Goal: Task Accomplishment & Management: Use online tool/utility

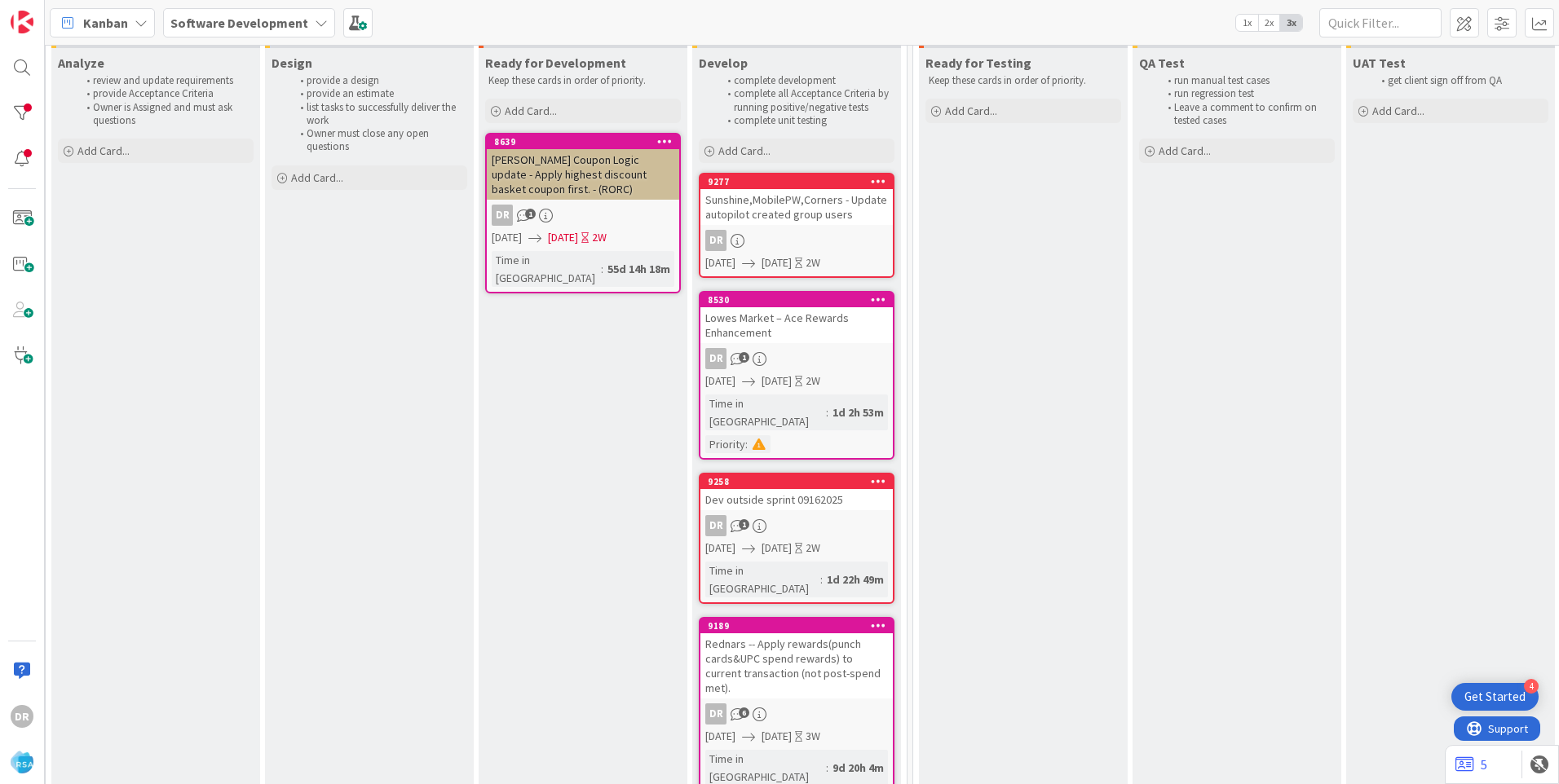
click at [794, 496] on link "9258 Dev outside sprint 09162025 DR 1 [DATE] [DATE] 2W Time in [GEOGRAPHIC_DATA…" at bounding box center [796, 538] width 196 height 131
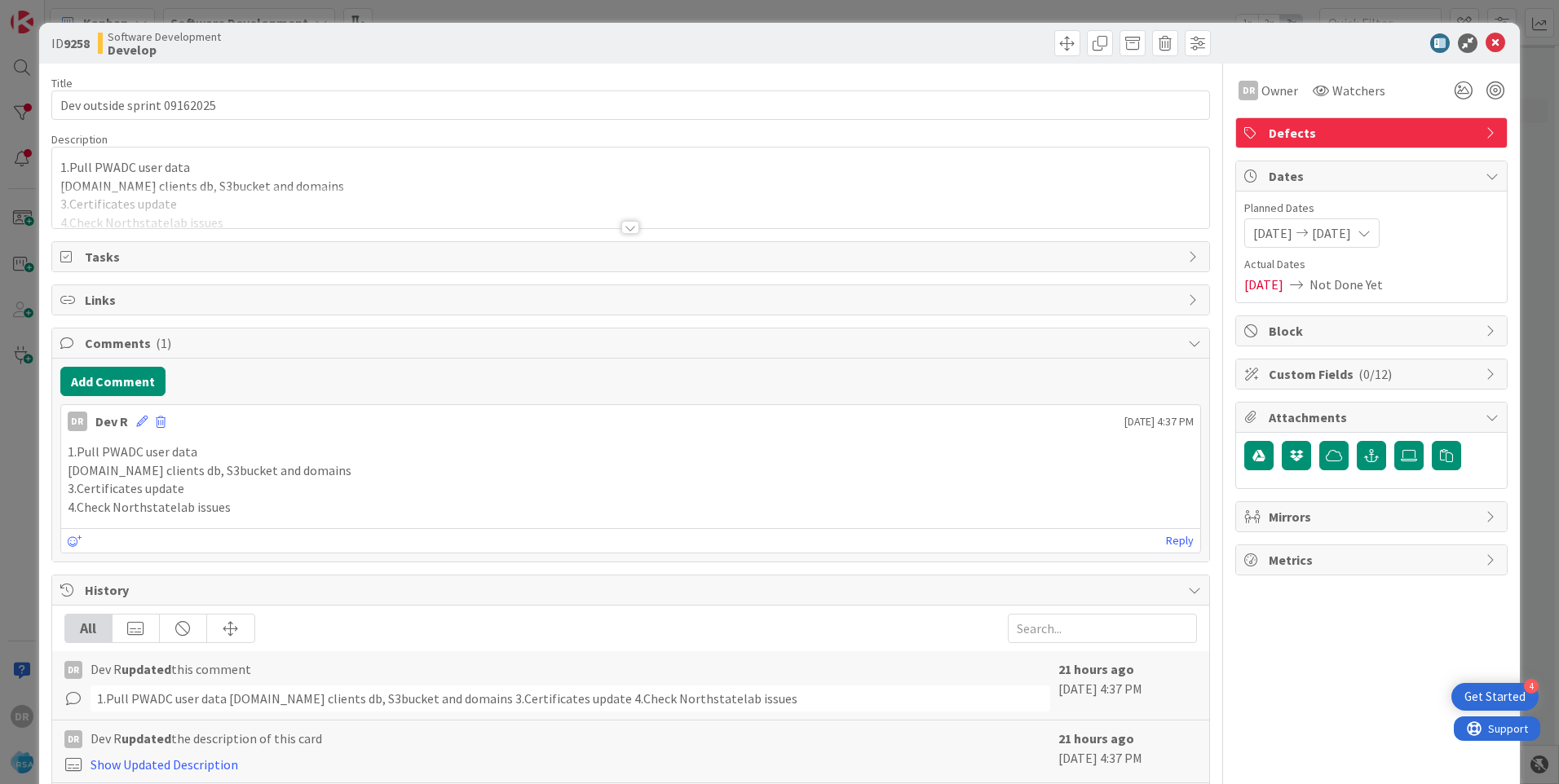
click at [165, 203] on div at bounding box center [630, 208] width 1157 height 42
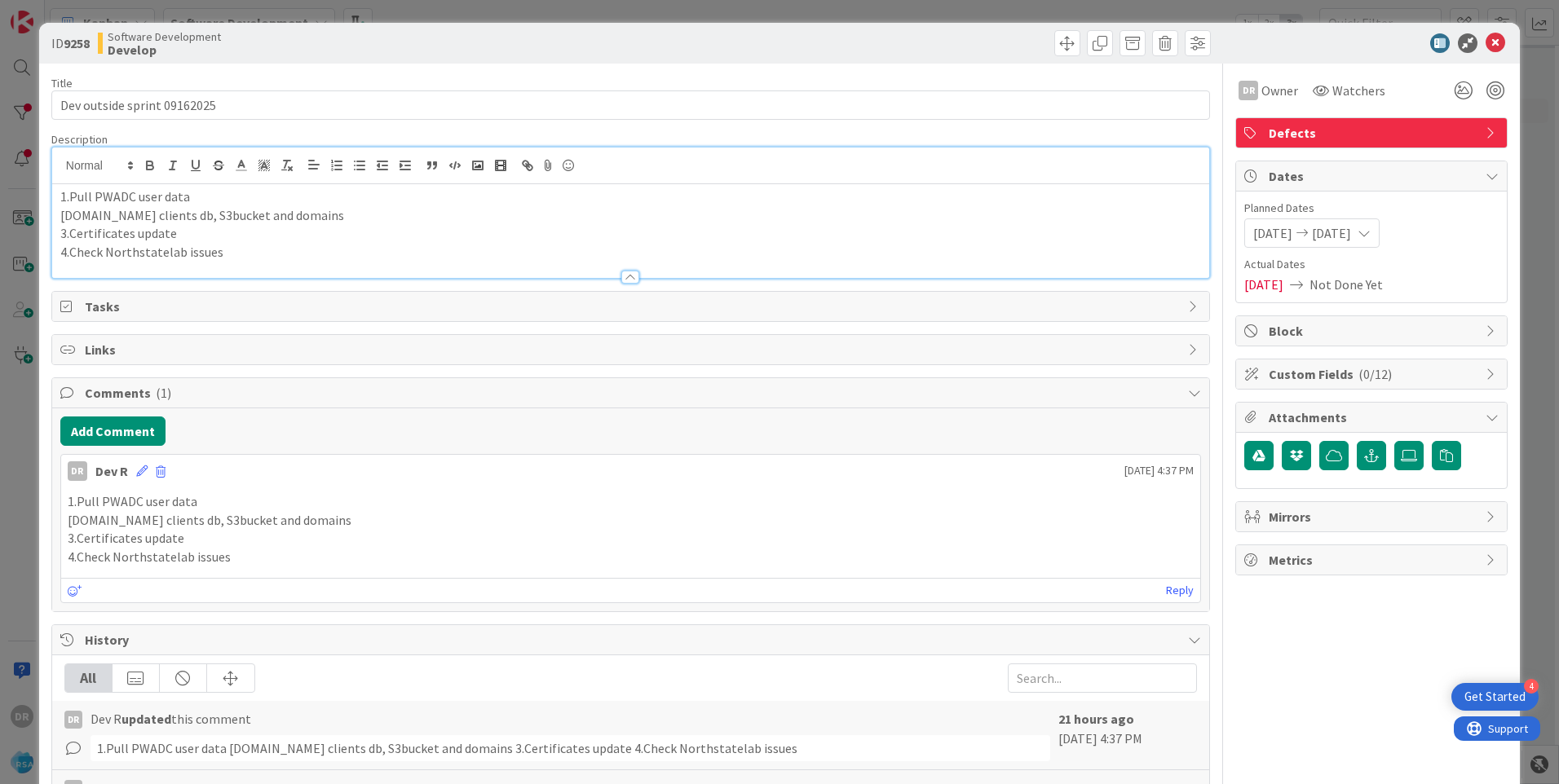
click at [226, 251] on p "4.Check Northstatelab issues" at bounding box center [630, 252] width 1140 height 19
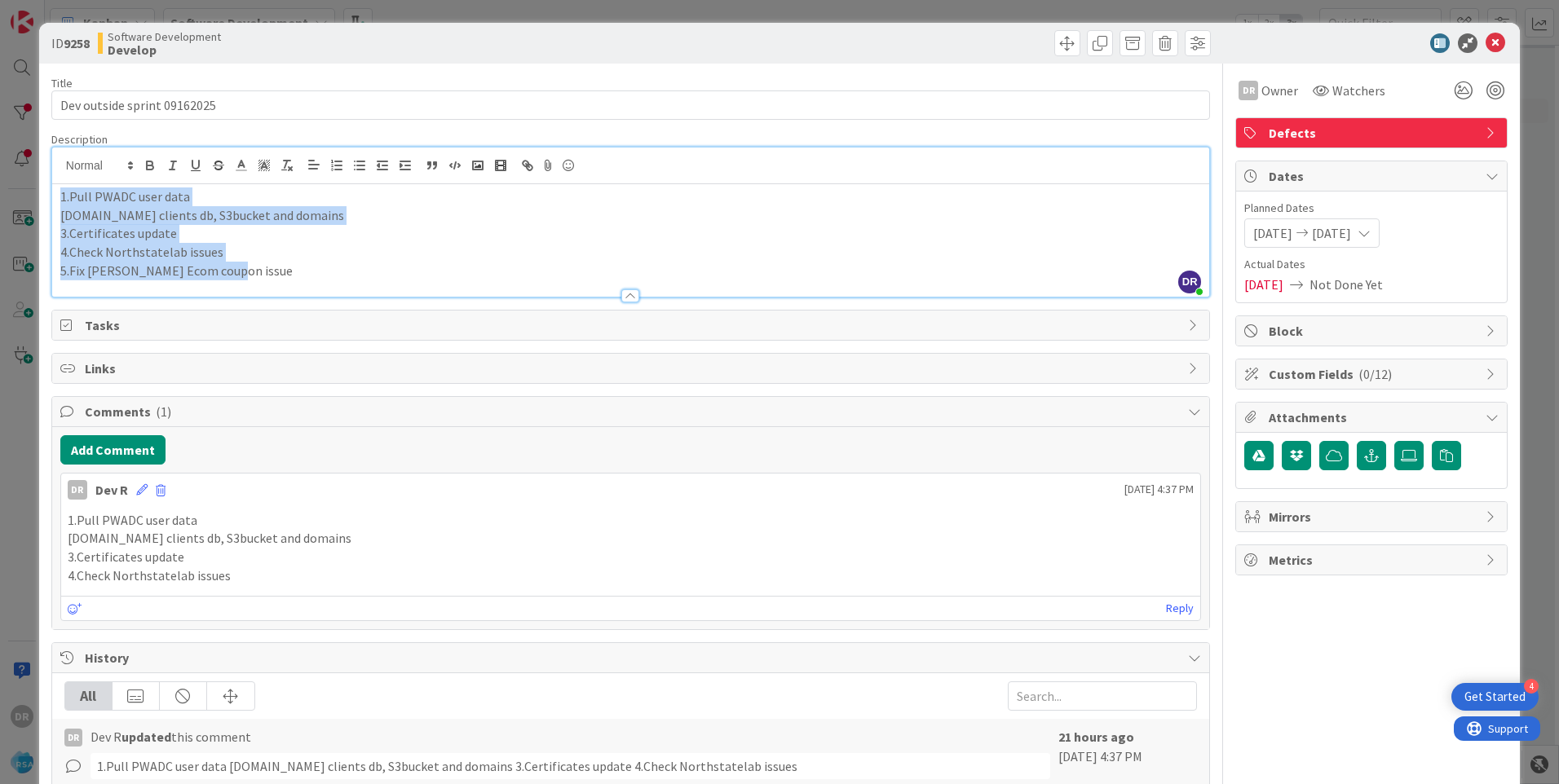
copy div "1.Pull PWADC user data [DOMAIN_NAME] clients db, S3bucket and domains 3.Certifi…"
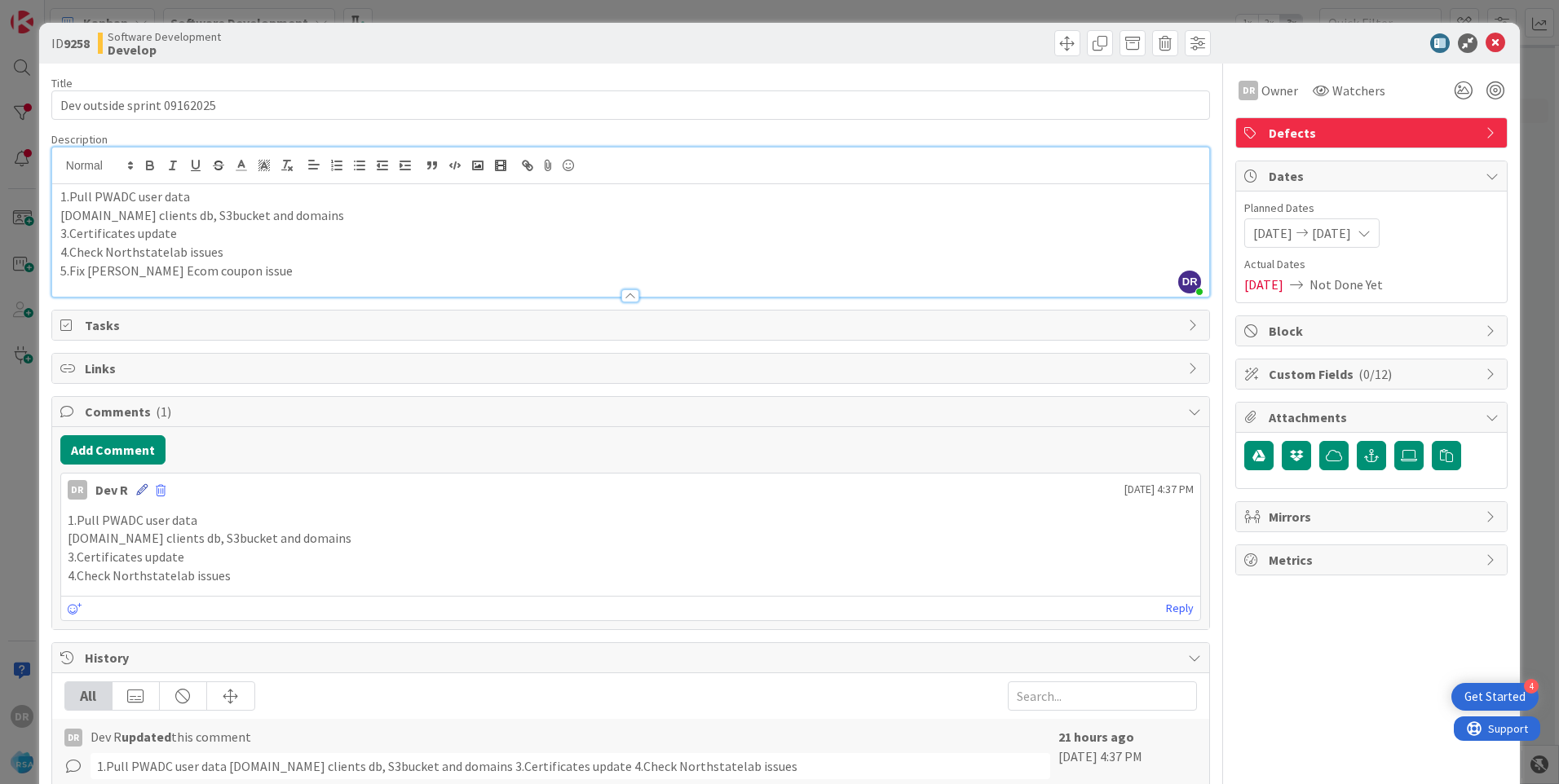
click at [137, 489] on icon at bounding box center [141, 489] width 11 height 11
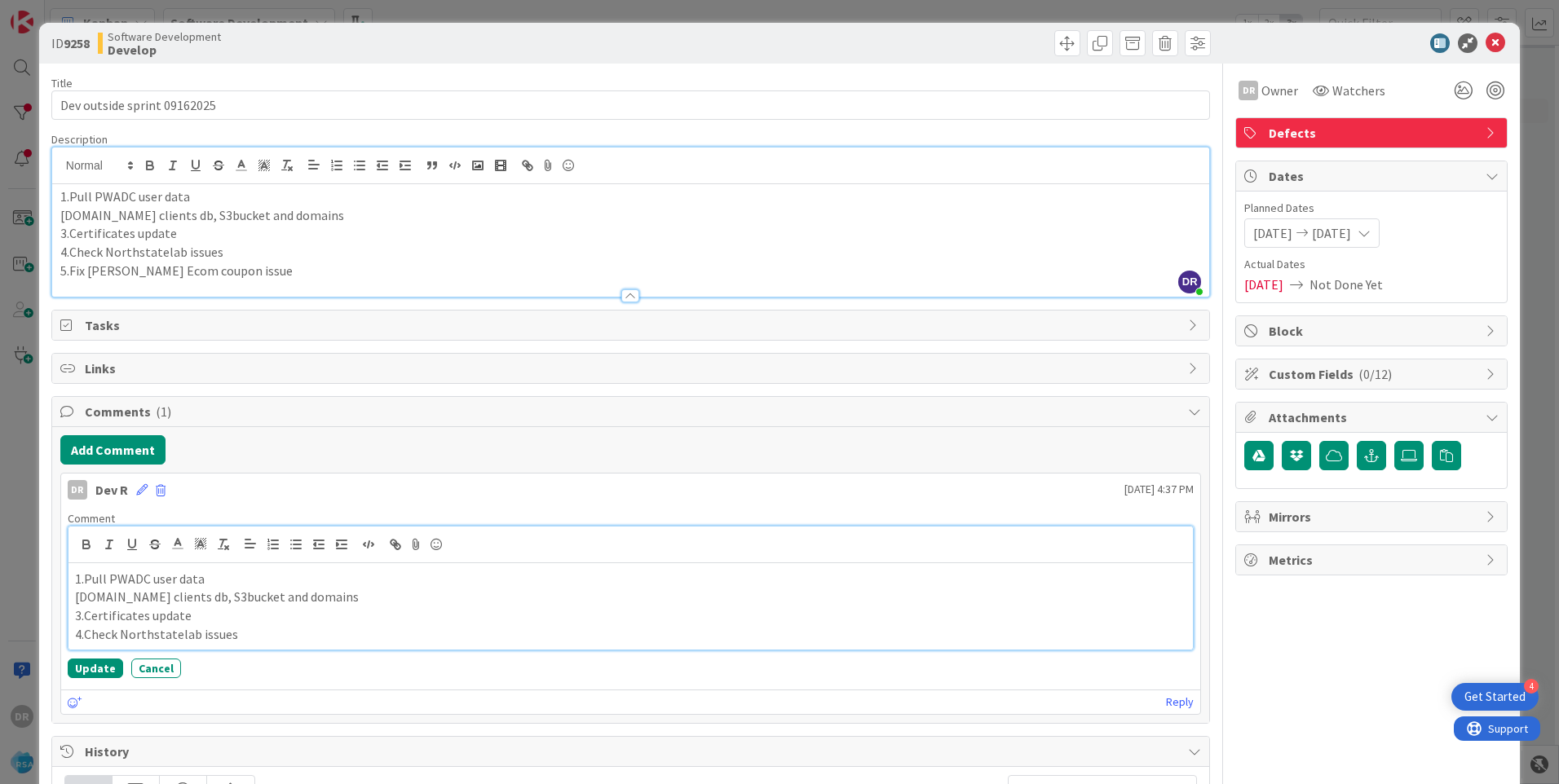
click at [201, 610] on p "3.Certificates update" at bounding box center [630, 615] width 1111 height 19
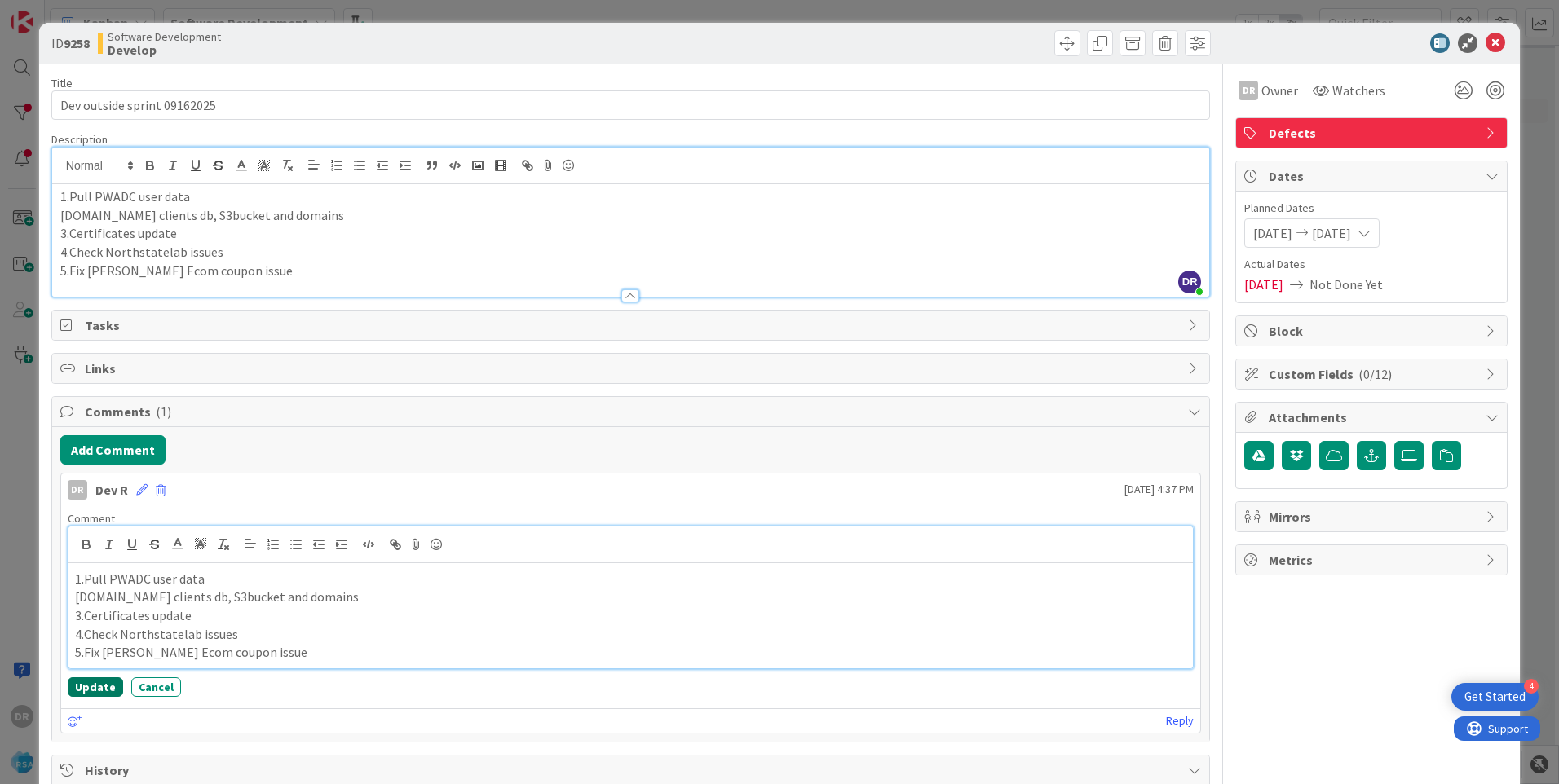
click at [99, 683] on button "Update" at bounding box center [96, 686] width 56 height 20
